Goal: Transaction & Acquisition: Purchase product/service

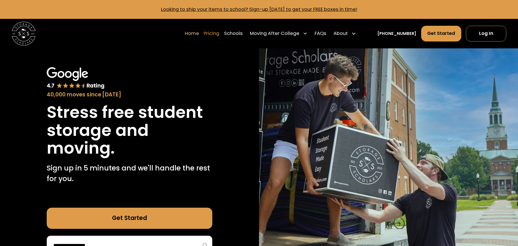
click at [217, 32] on link "Pricing" at bounding box center [211, 33] width 15 height 17
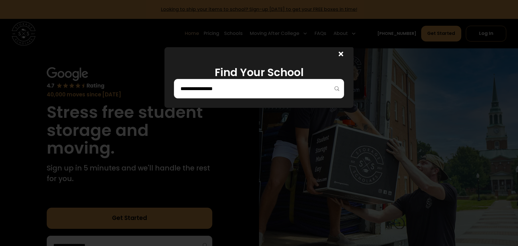
click at [220, 88] on input "search" at bounding box center [259, 89] width 158 height 10
click at [209, 91] on input "****" at bounding box center [259, 89] width 158 height 10
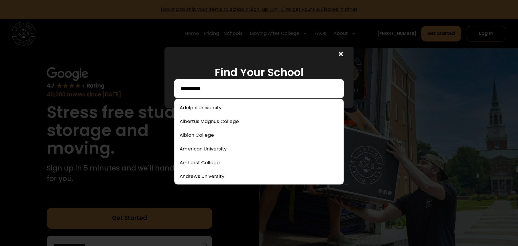
drag, startPoint x: 221, startPoint y: 88, endPoint x: 165, endPoint y: 84, distance: 56.0
click at [165, 84] on div "**********" at bounding box center [259, 123] width 518 height 246
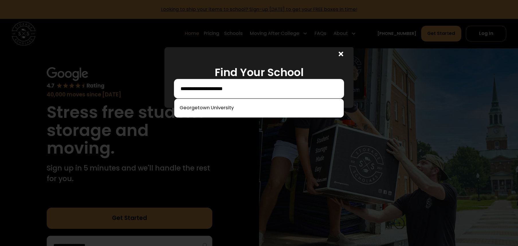
type input "**********"
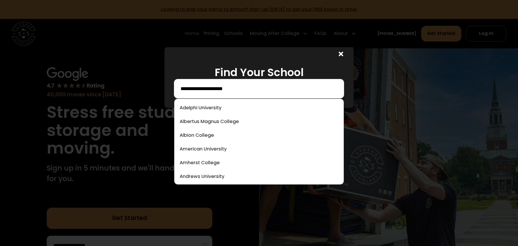
click at [277, 92] on input "**********" at bounding box center [259, 89] width 158 height 10
click at [266, 88] on input "**********" at bounding box center [259, 89] width 158 height 10
click at [434, 94] on div at bounding box center [259, 123] width 518 height 246
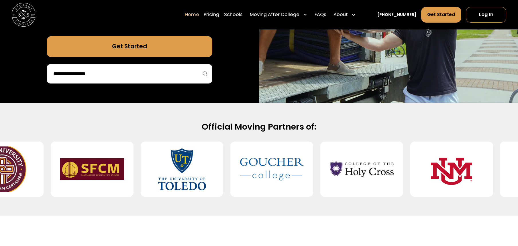
scroll to position [200, 0]
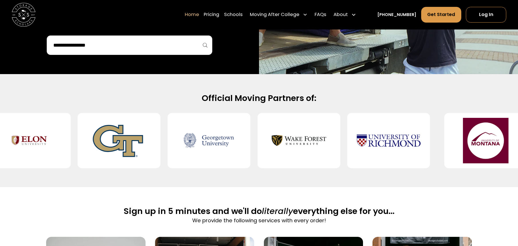
click at [220, 142] on div at bounding box center [208, 140] width 83 height 55
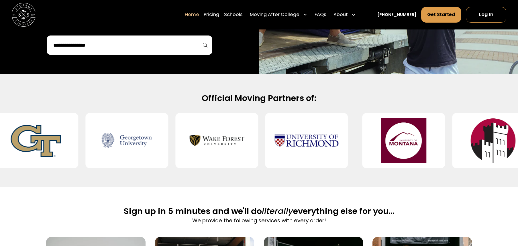
click at [139, 131] on img at bounding box center [127, 141] width 64 height 46
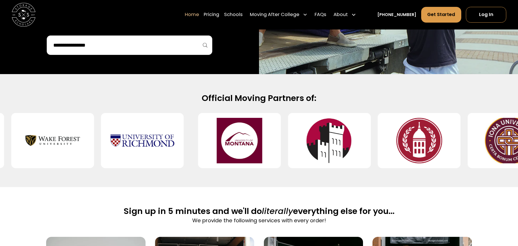
scroll to position [0, 0]
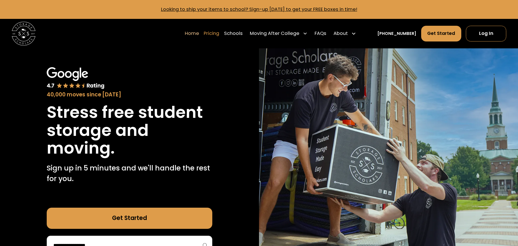
click at [219, 33] on link "Pricing" at bounding box center [211, 33] width 15 height 17
click at [242, 30] on link "Schools" at bounding box center [233, 33] width 19 height 17
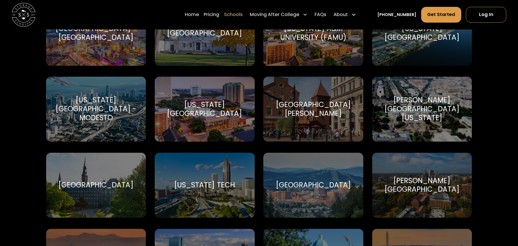
scroll to position [1088, 0]
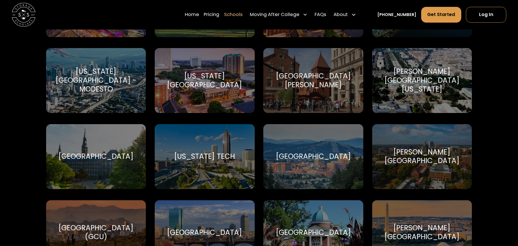
click at [87, 152] on div "[GEOGRAPHIC_DATA]" at bounding box center [95, 156] width 75 height 9
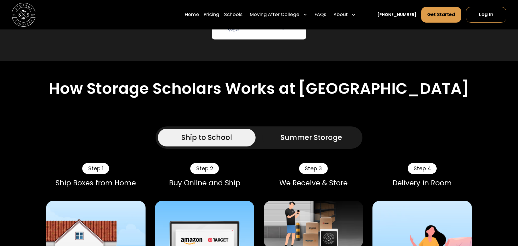
scroll to position [401, 0]
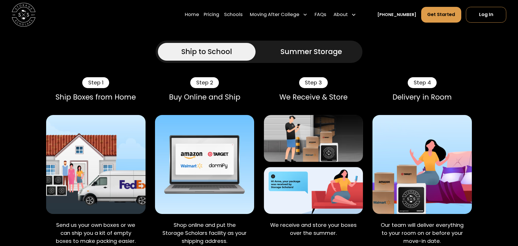
click at [316, 57] on div "Summer Storage" at bounding box center [311, 51] width 62 height 11
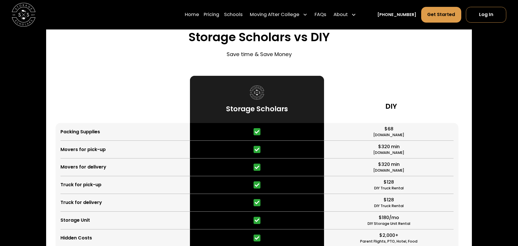
scroll to position [1489, 0]
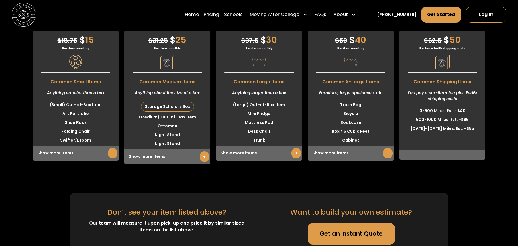
scroll to position [1804, 0]
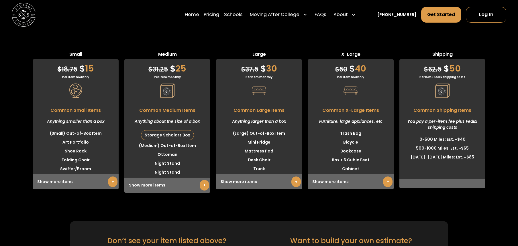
click at [202, 191] on link "+" at bounding box center [204, 185] width 9 height 11
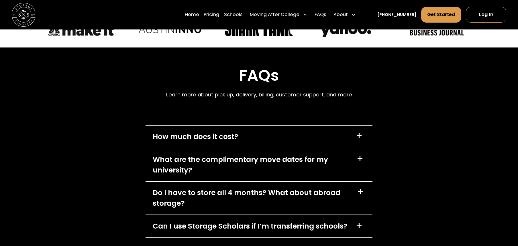
scroll to position [3034, 0]
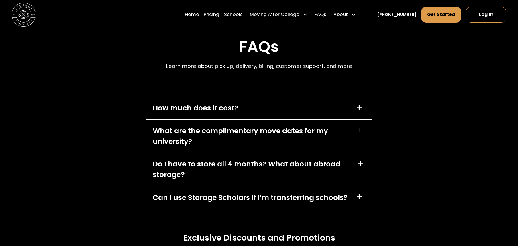
click at [360, 112] on div "+" at bounding box center [359, 107] width 7 height 9
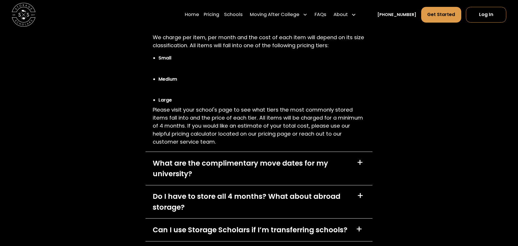
scroll to position [3149, 0]
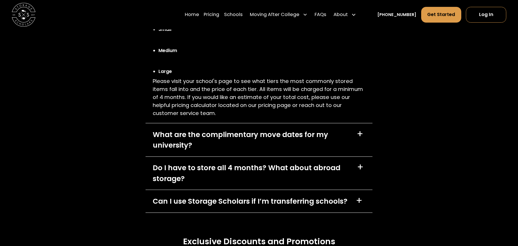
click at [359, 139] on div "+" at bounding box center [359, 133] width 7 height 9
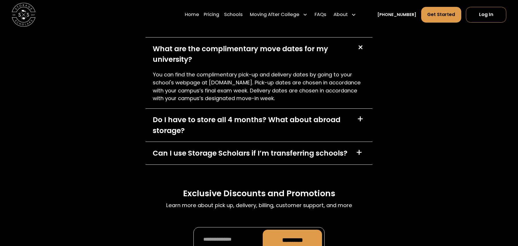
scroll to position [3264, 0]
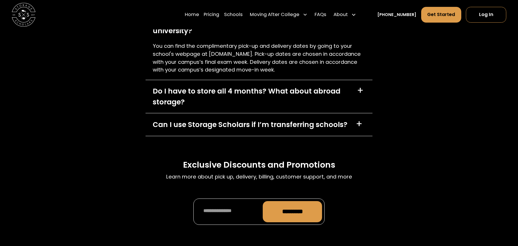
click at [363, 129] on div "+" at bounding box center [360, 123] width 9 height 9
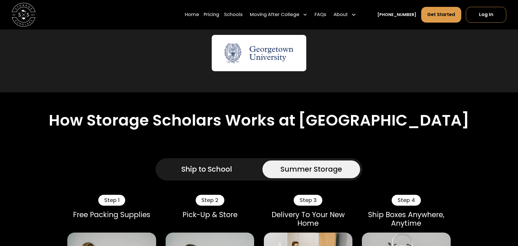
scroll to position [0, 0]
